Goal: Transaction & Acquisition: Purchase product/service

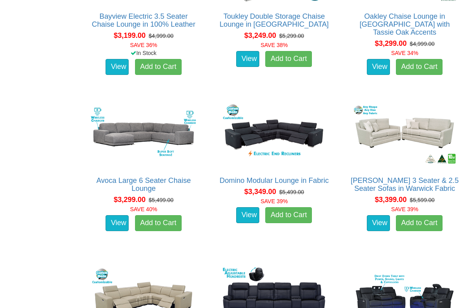
scroll to position [3500, 0]
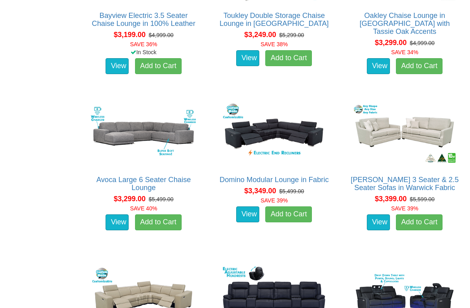
click at [157, 131] on img at bounding box center [144, 133] width 110 height 67
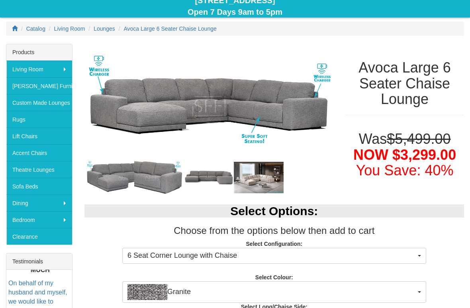
scroll to position [96, 0]
click at [263, 177] on img at bounding box center [259, 177] width 50 height 31
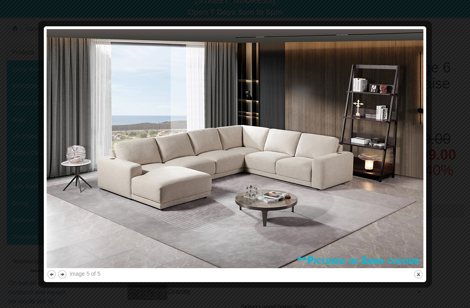
click at [458, 76] on div at bounding box center [235, 154] width 470 height 308
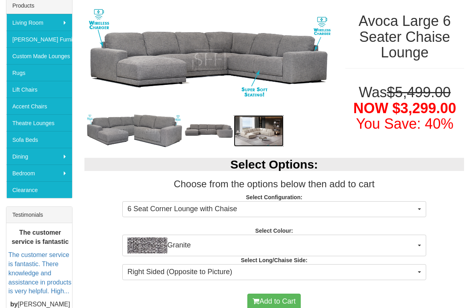
scroll to position [143, 0]
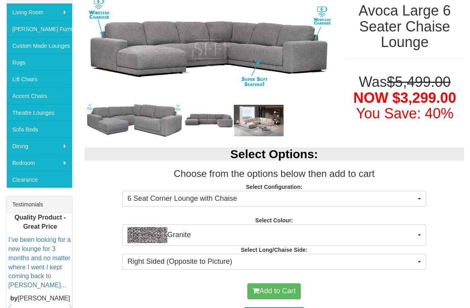
click at [419, 227] on button "Granite" at bounding box center [274, 236] width 304 height 22
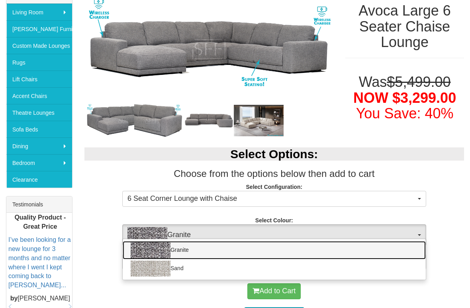
scroll to position [153, 0]
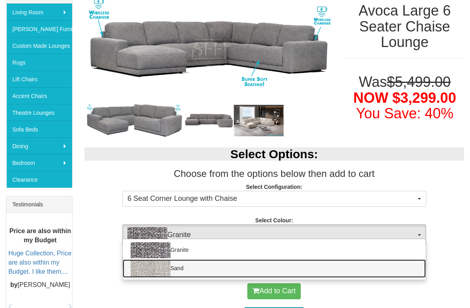
click at [165, 229] on img at bounding box center [151, 268] width 40 height 16
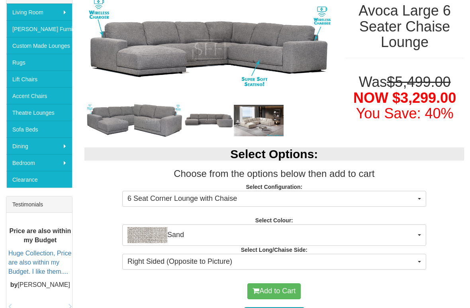
click at [417, 229] on button "Sand" at bounding box center [274, 235] width 304 height 22
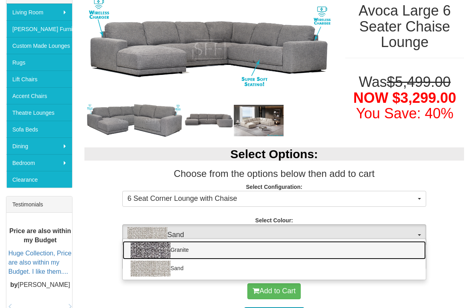
click at [188, 229] on link "Granite" at bounding box center [274, 250] width 303 height 18
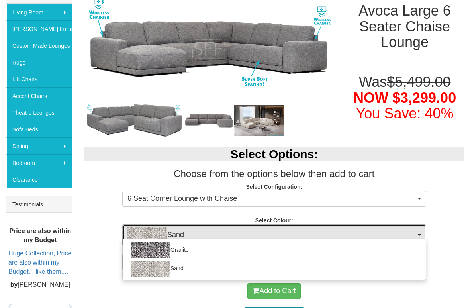
select select "2067"
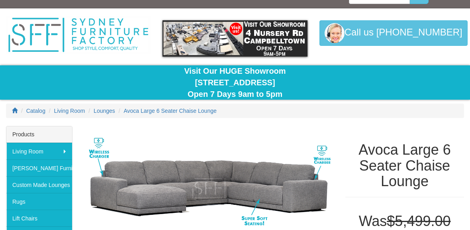
scroll to position [0, 0]
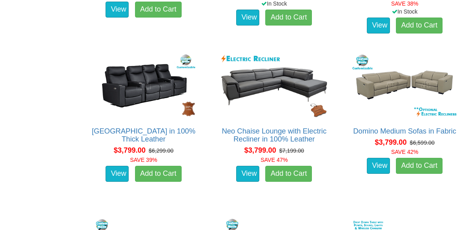
scroll to position [4193, 0]
